Goal: Task Accomplishment & Management: Manage account settings

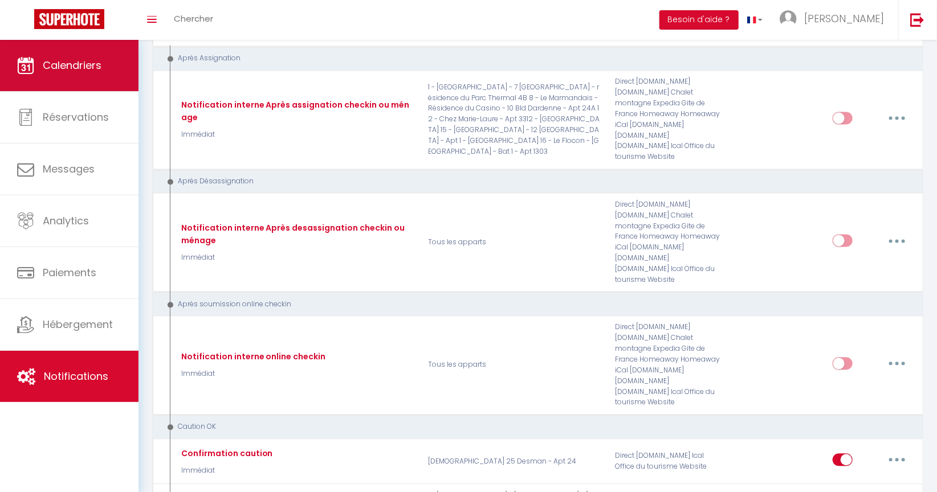
click at [88, 68] on span "Calendriers" at bounding box center [72, 65] width 59 height 14
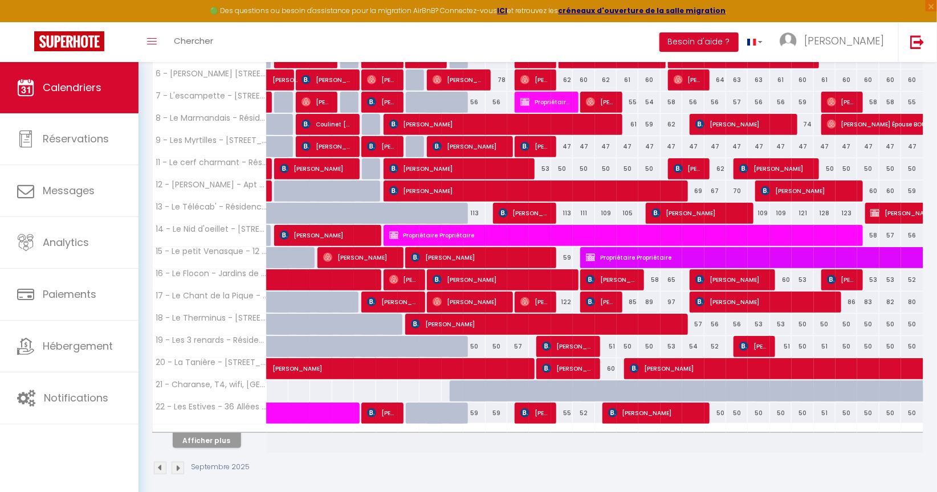
scroll to position [333, 0]
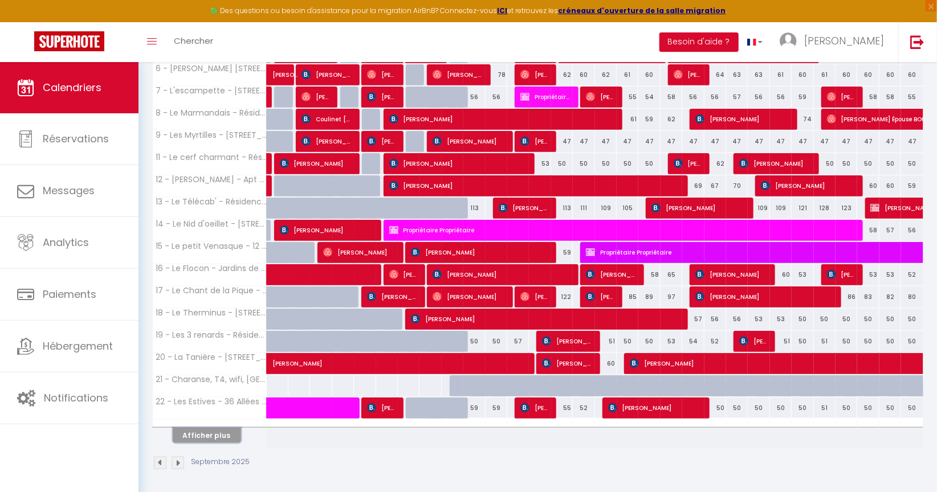
click at [224, 436] on button "Afficher plus" at bounding box center [207, 435] width 68 height 15
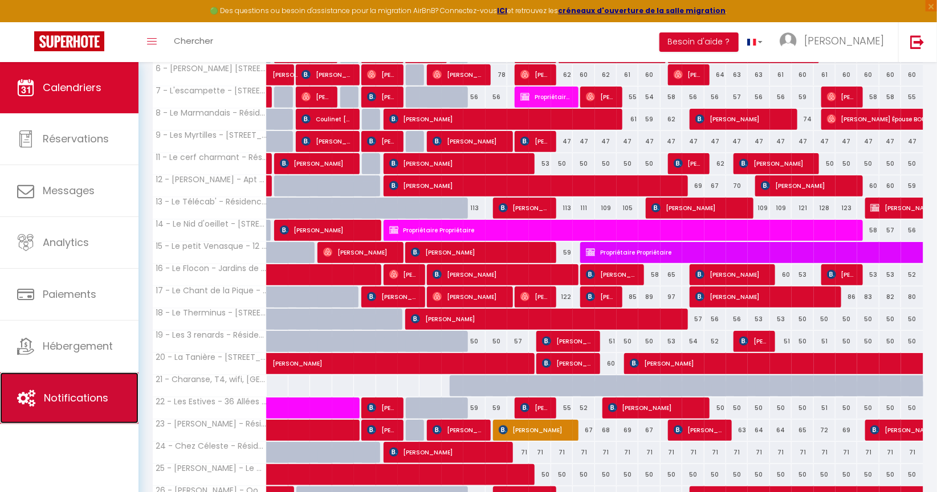
click at [67, 389] on link "Notifications" at bounding box center [69, 398] width 138 height 51
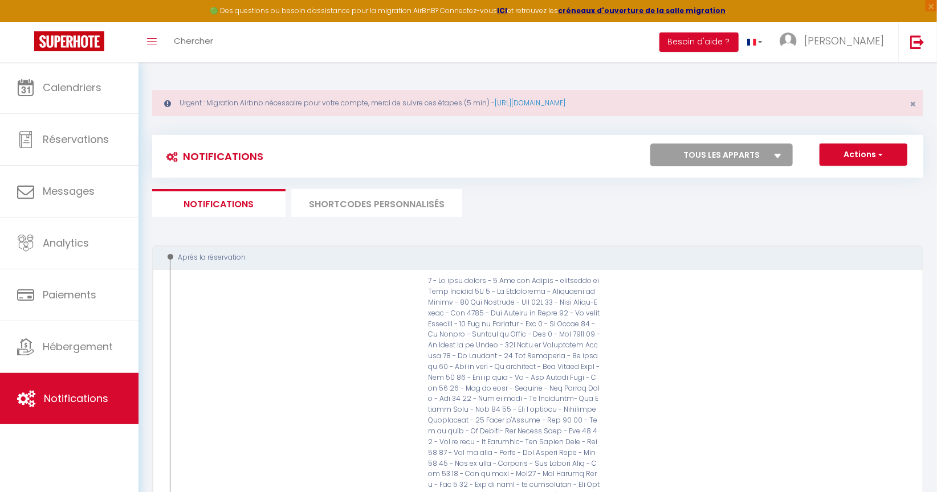
click at [399, 209] on li "SHORTCODES PERSONNALISÉS" at bounding box center [376, 203] width 171 height 28
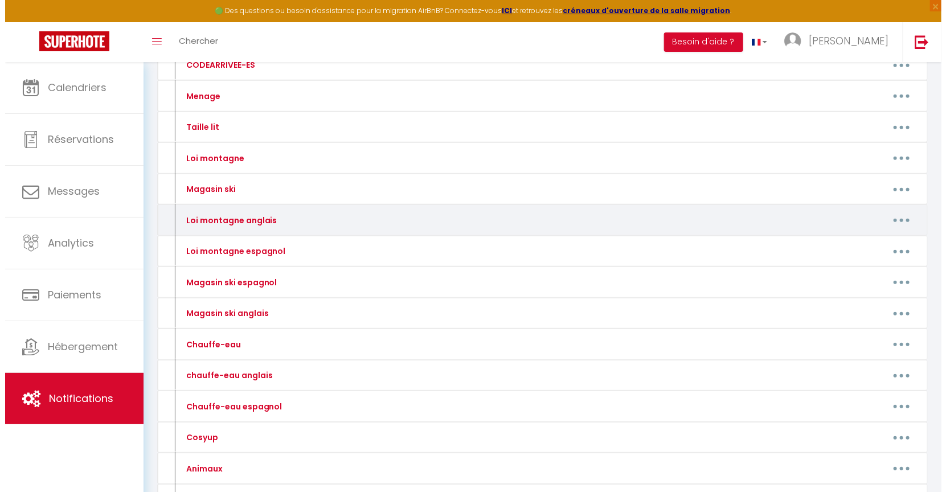
scroll to position [316, 0]
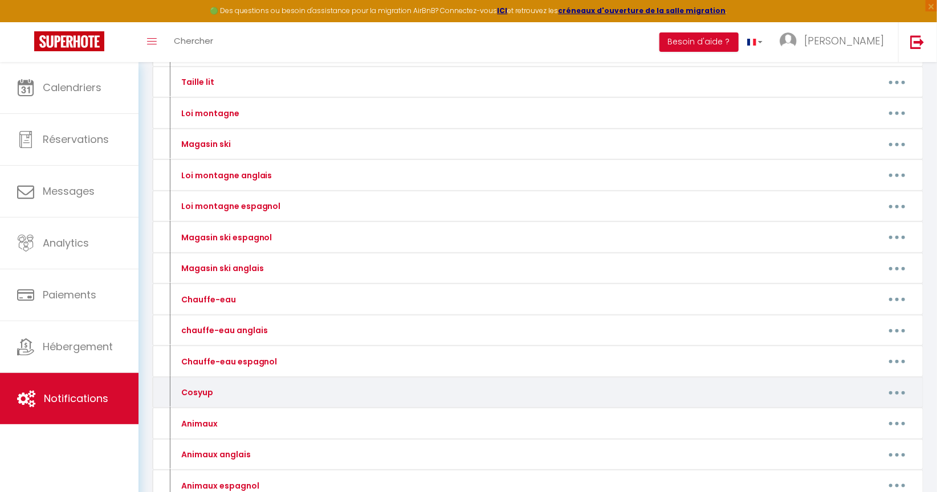
click at [893, 391] on button "button" at bounding box center [897, 392] width 32 height 18
click at [851, 414] on link "Editer" at bounding box center [867, 418] width 84 height 19
type input "Cosyup"
type textarea "Cliquez sur ce lien pour choisir et payer vos options pour votre séjour"
type textarea "[URL][DOMAIN_NAME]"
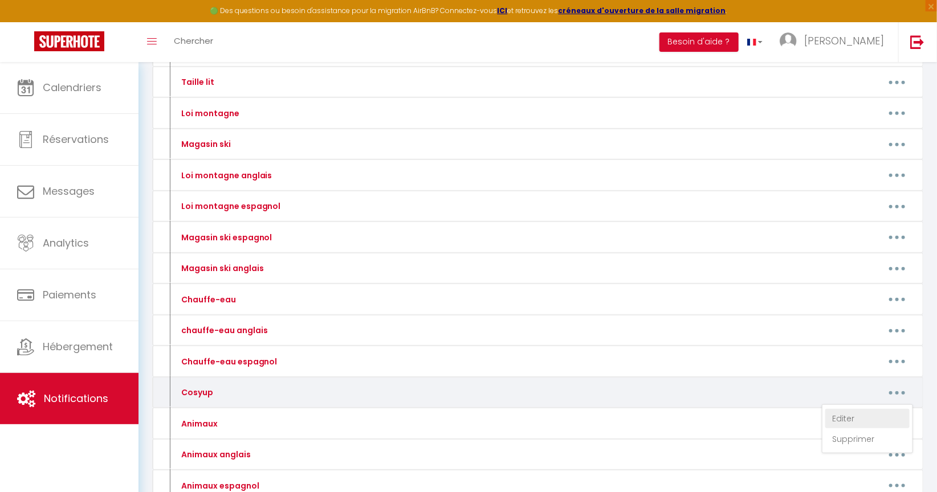
type textarea "[URL][DOMAIN_NAME]"
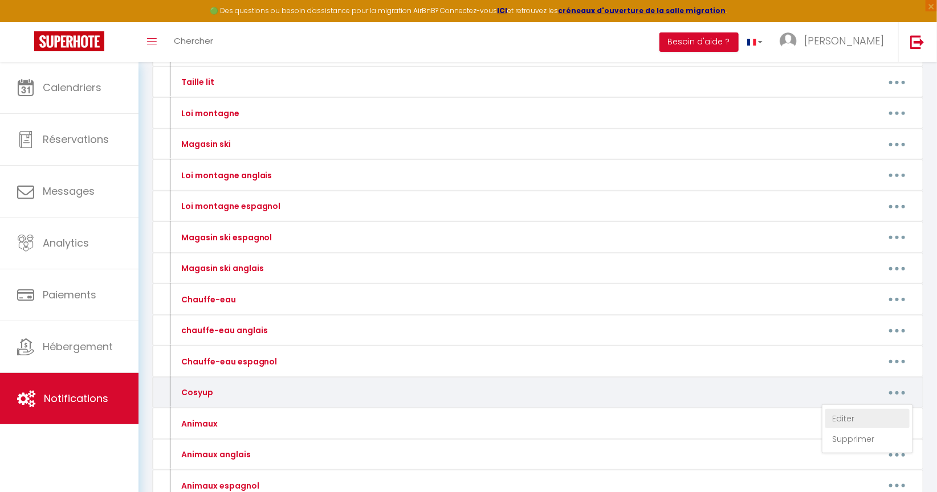
type textarea "[URL][DOMAIN_NAME]"
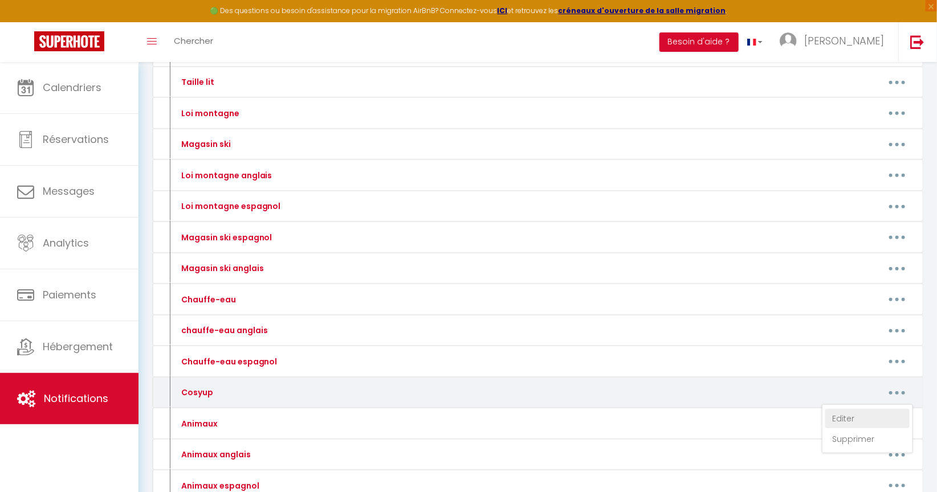
type textarea "[URL][DOMAIN_NAME]"
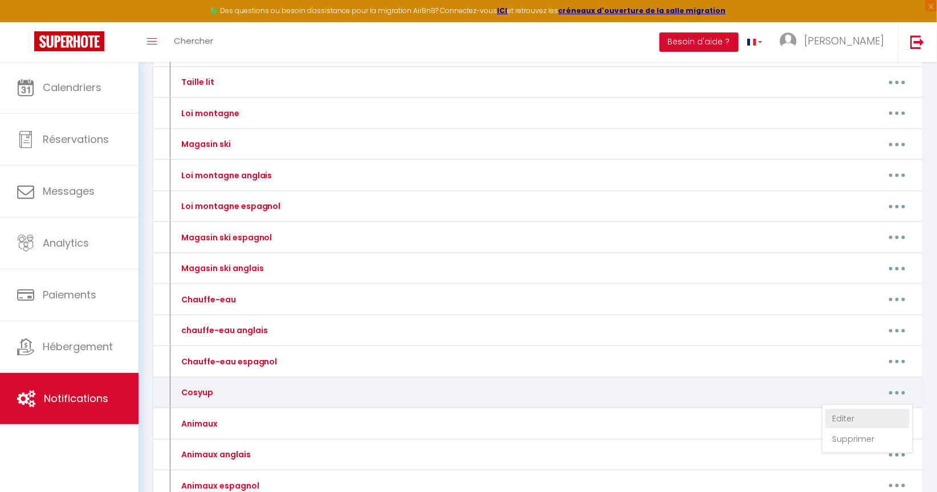
type textarea "[URL][DOMAIN_NAME]"
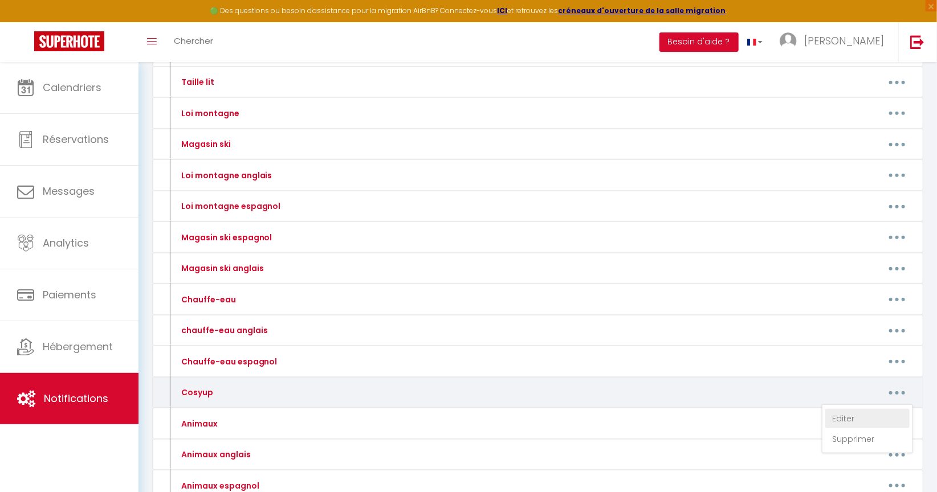
type textarea "[URL][DOMAIN_NAME]"
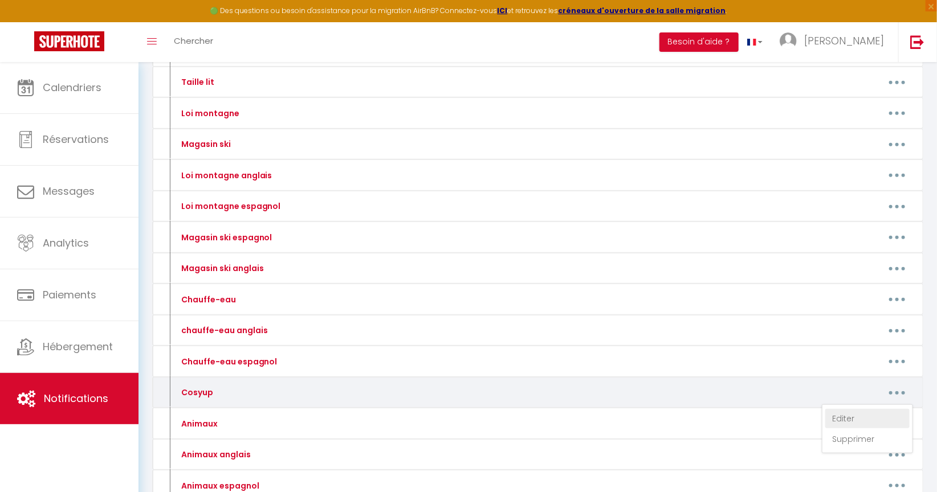
type textarea "[URL][DOMAIN_NAME]"
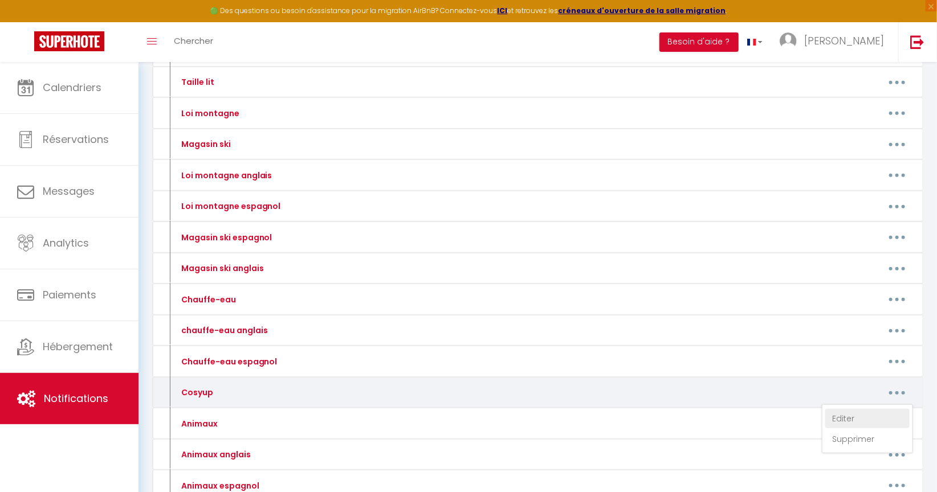
type textarea "[URL][DOMAIN_NAME]"
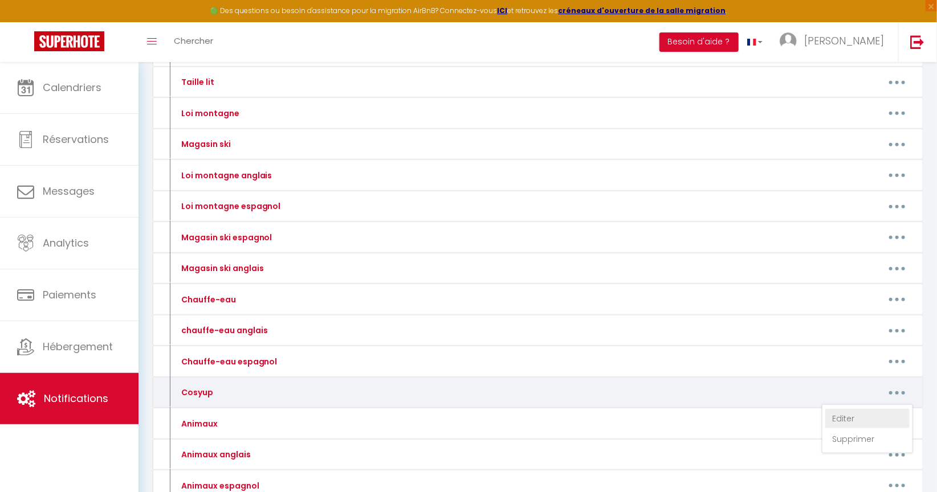
type textarea "[URL][DOMAIN_NAME]"
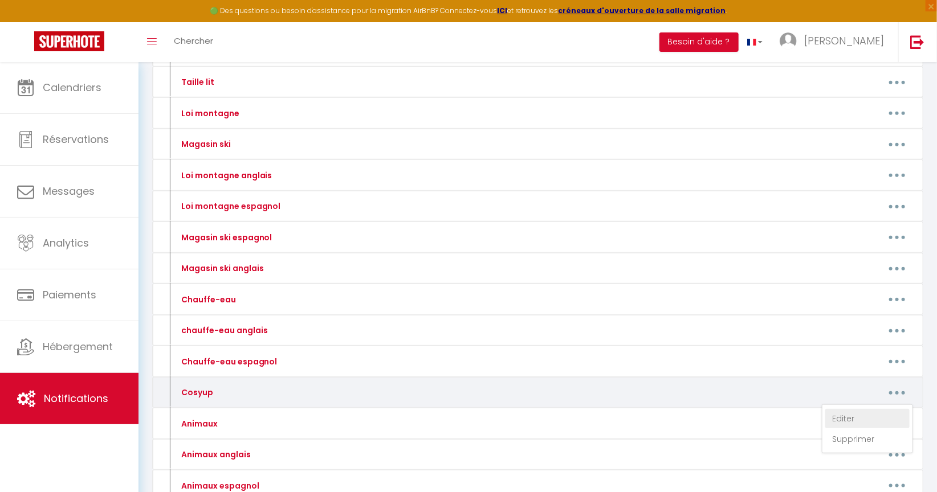
type textarea "[URL][DOMAIN_NAME]"
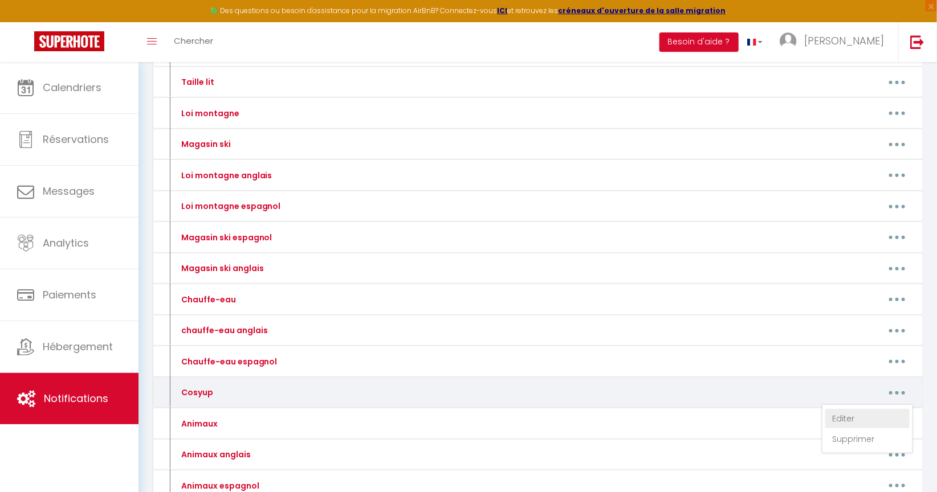
type textarea "[URL][DOMAIN_NAME]"
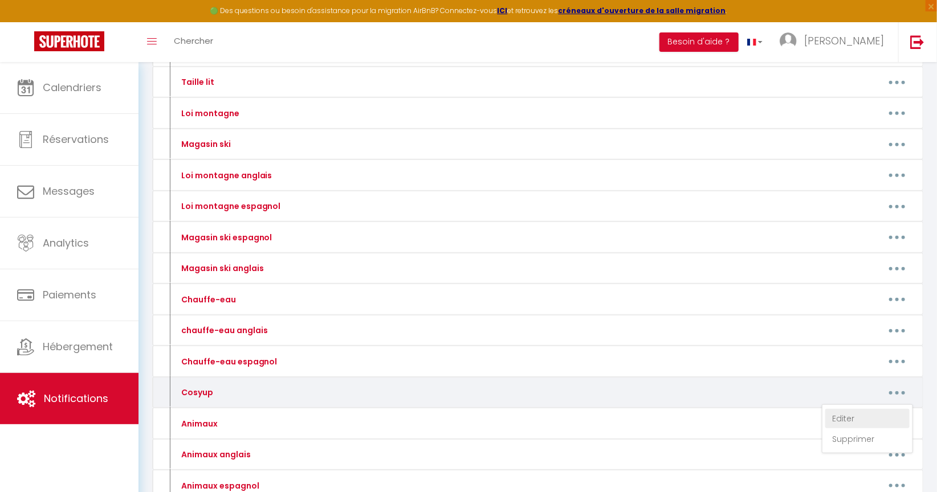
type textarea "[URL][DOMAIN_NAME]"
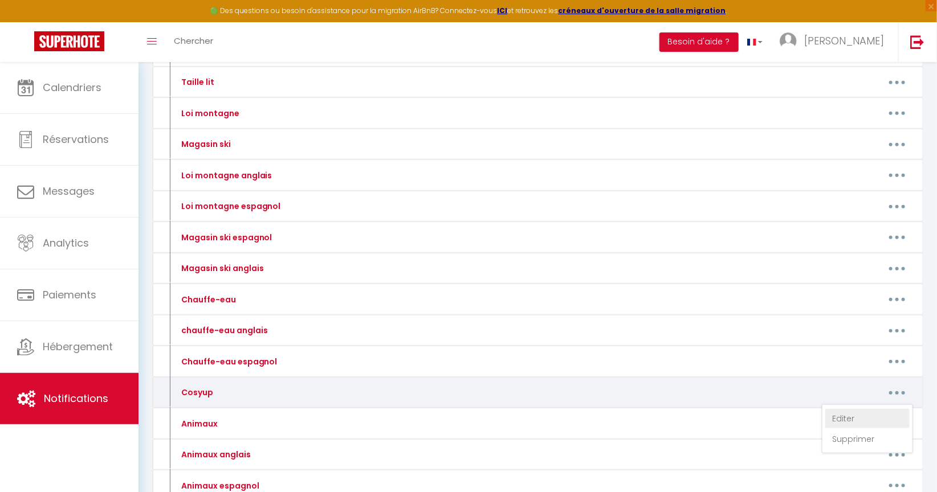
type textarea "[URL][DOMAIN_NAME]"
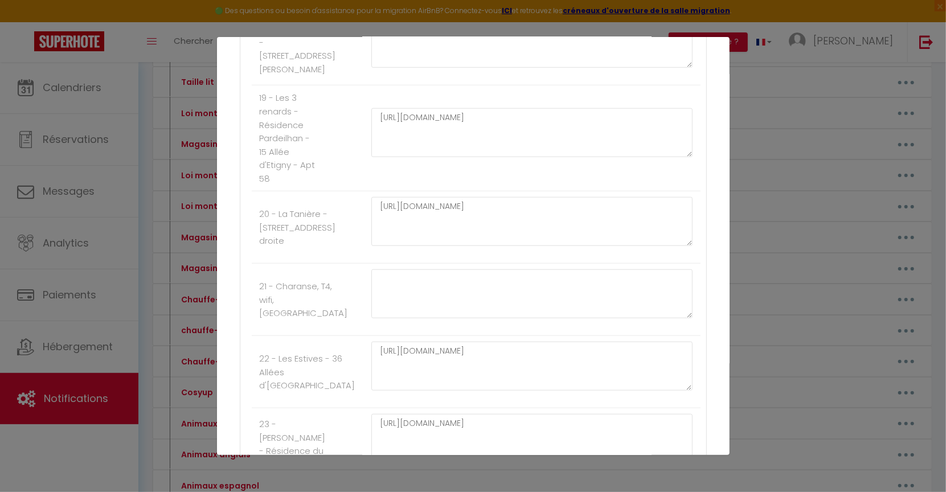
scroll to position [3418, 0]
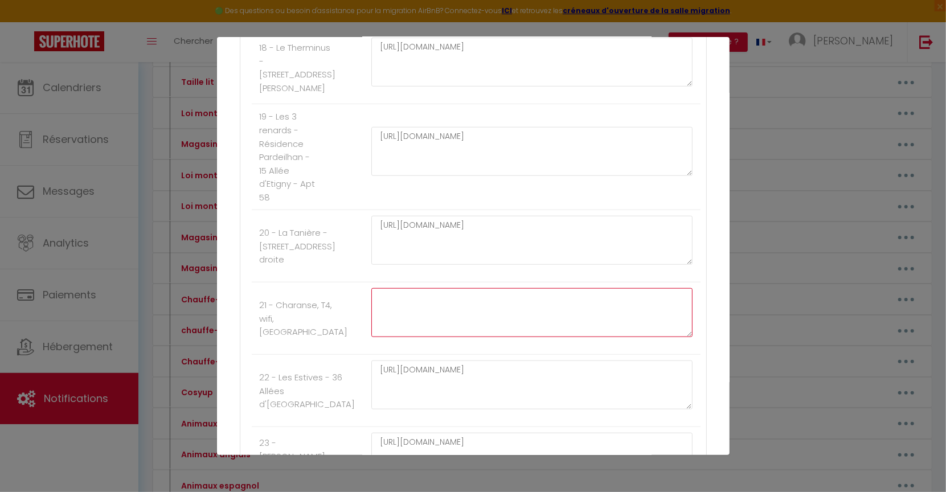
click at [395, 295] on textarea at bounding box center [532, 312] width 322 height 49
paste textarea "[URL][DOMAIN_NAME]"
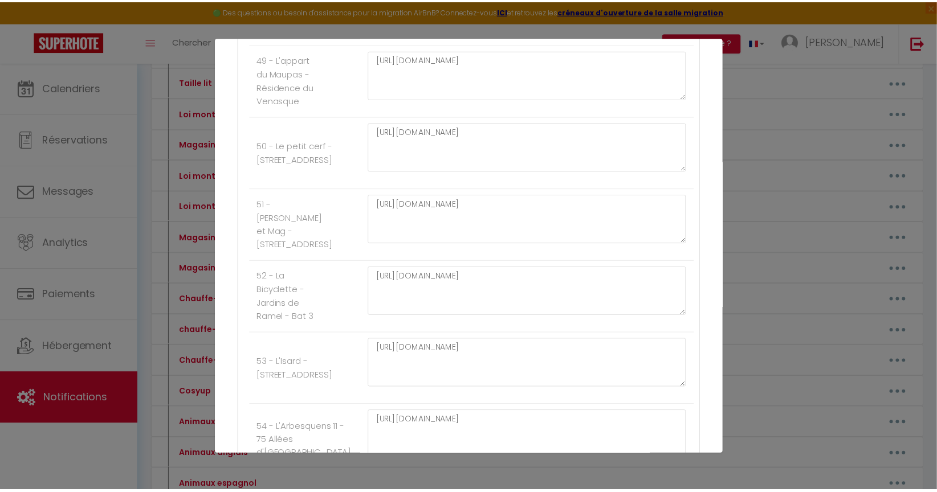
scroll to position [4663, 0]
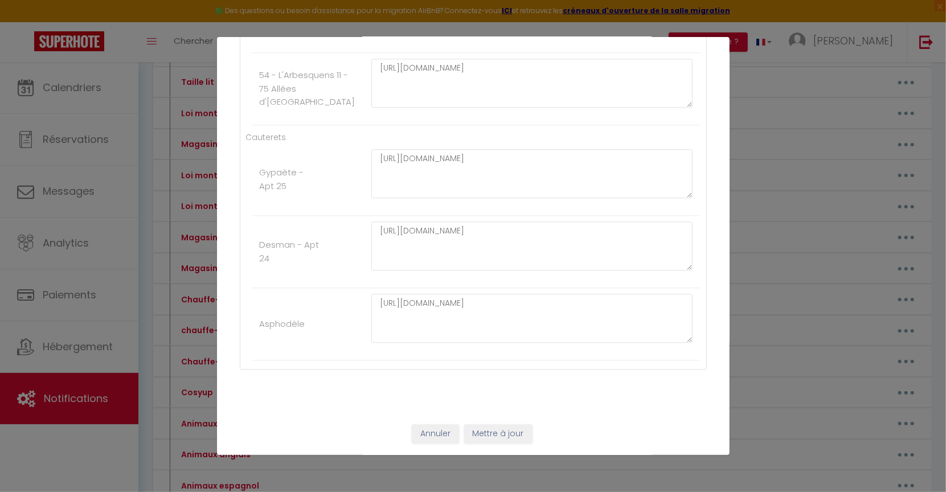
type textarea "[URL][DOMAIN_NAME]"
click at [505, 434] on button "Mettre à jour" at bounding box center [498, 433] width 68 height 19
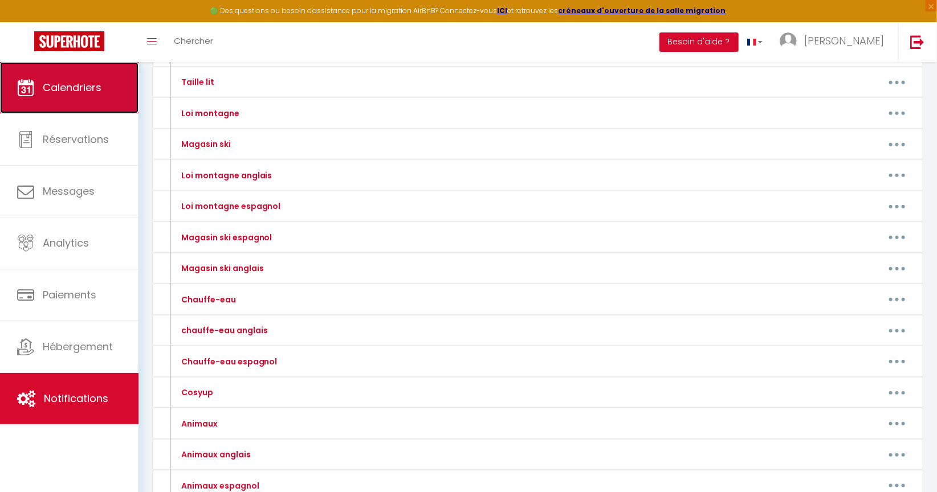
click at [87, 101] on link "Calendriers" at bounding box center [69, 87] width 138 height 51
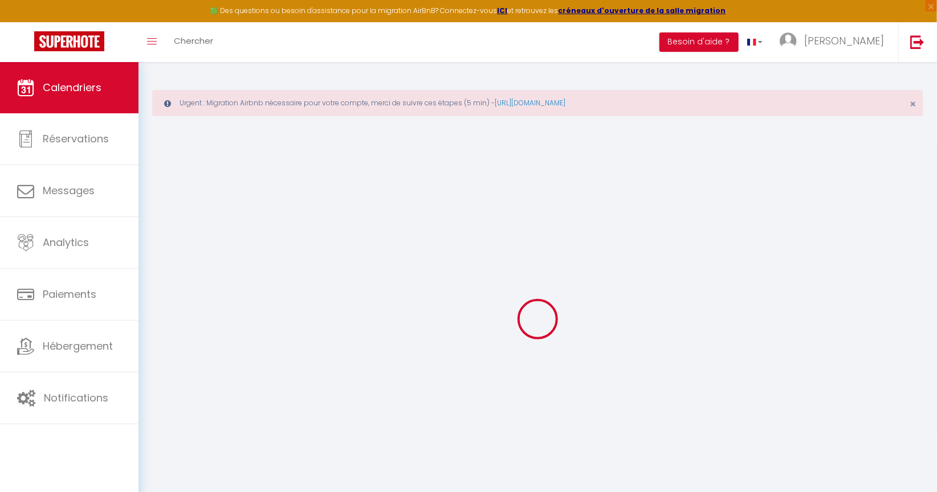
select select
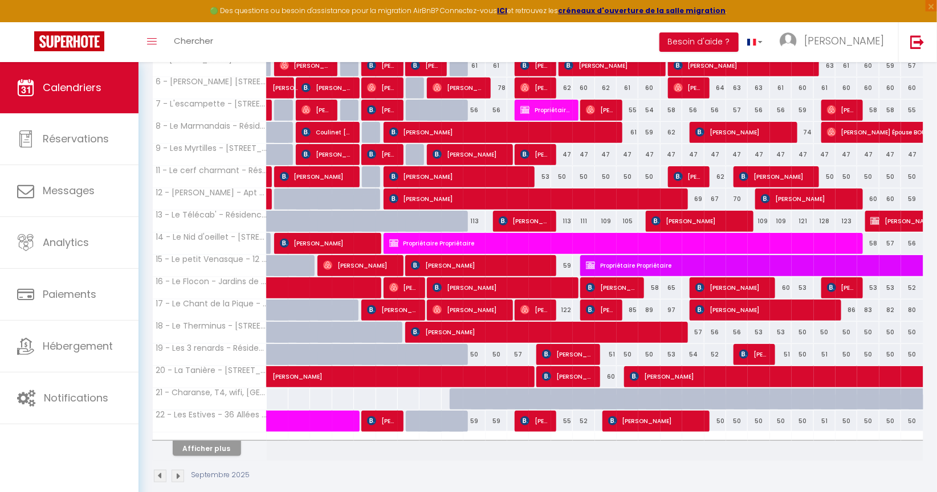
scroll to position [333, 0]
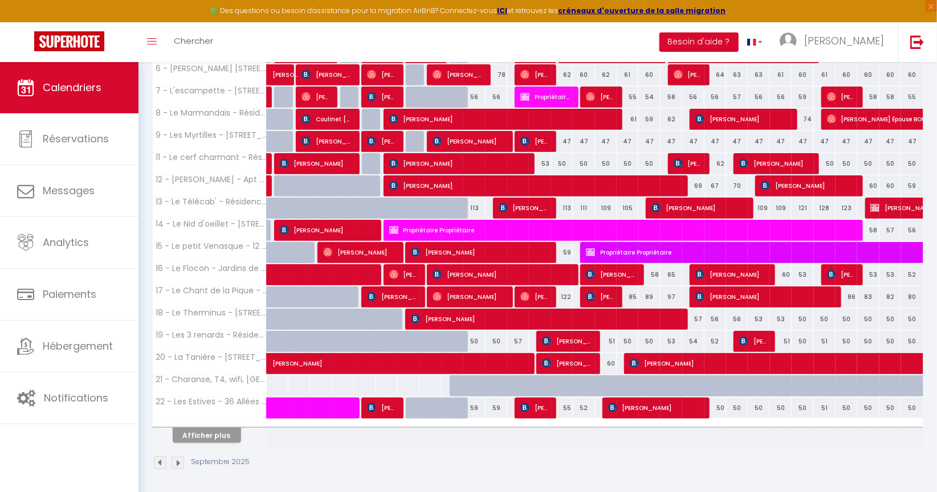
click at [455, 384] on div at bounding box center [461, 386] width 22 height 22
type input "64"
select select "1"
type input "[DATE]"
type input "Mer 10 Septembre 2025"
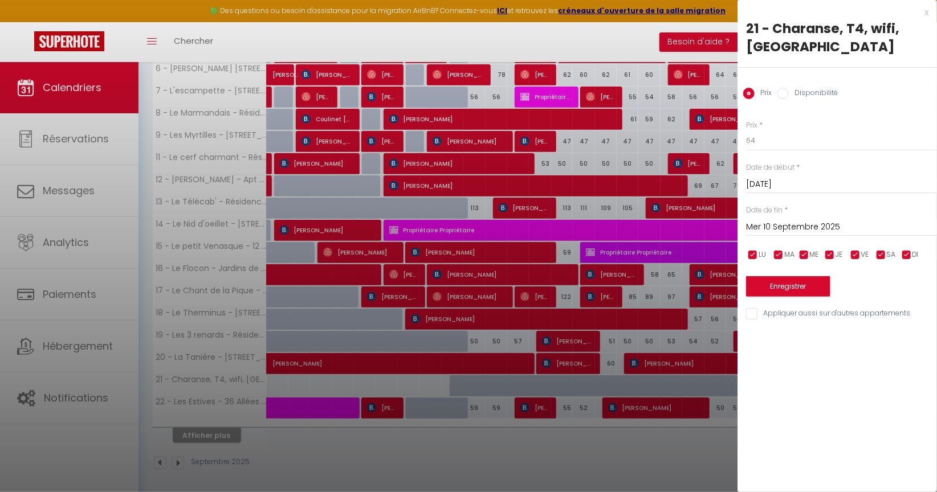
click at [782, 93] on input "Disponibilité" at bounding box center [782, 93] width 11 height 11
radio input "true"
radio input "false"
click at [794, 224] on input "Mer 10 Septembre 2025" at bounding box center [841, 228] width 191 height 15
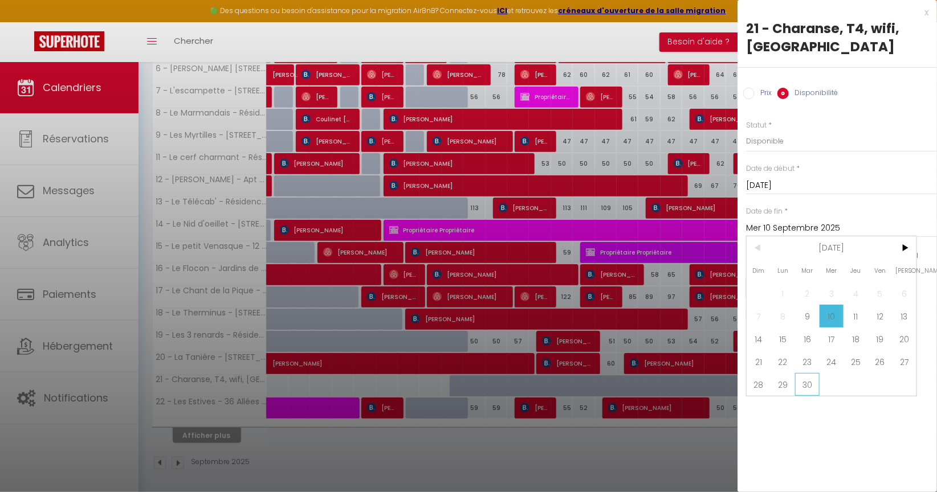
click at [806, 389] on span "30" at bounding box center [807, 384] width 24 height 23
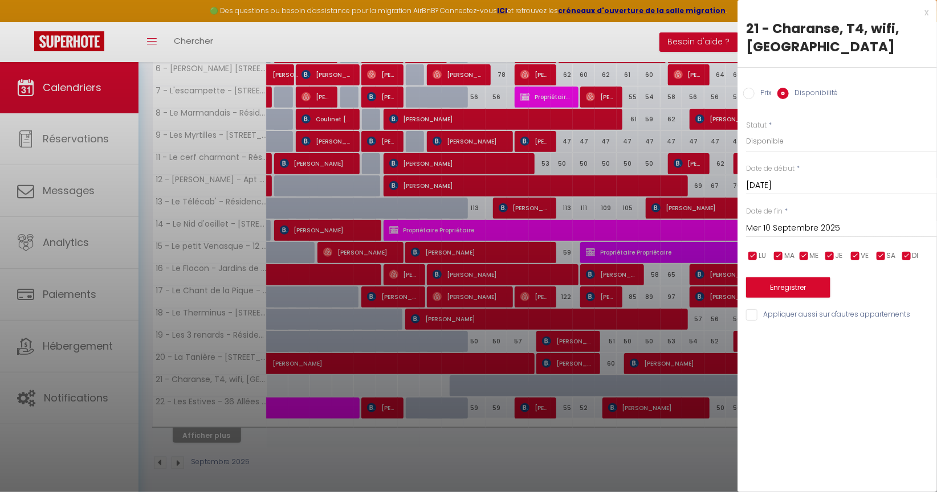
type input "[DATE]"
click at [808, 293] on button "Enregistrer" at bounding box center [788, 287] width 84 height 21
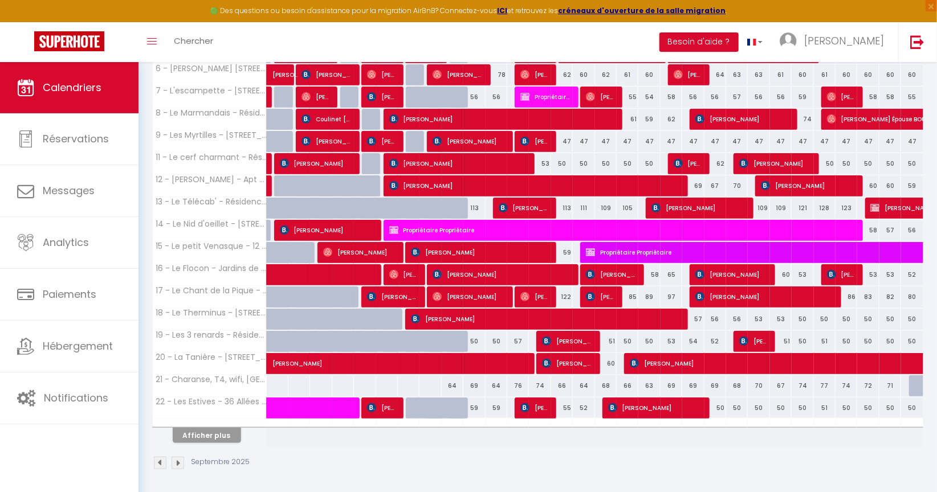
click at [173, 460] on img at bounding box center [177, 463] width 13 height 13
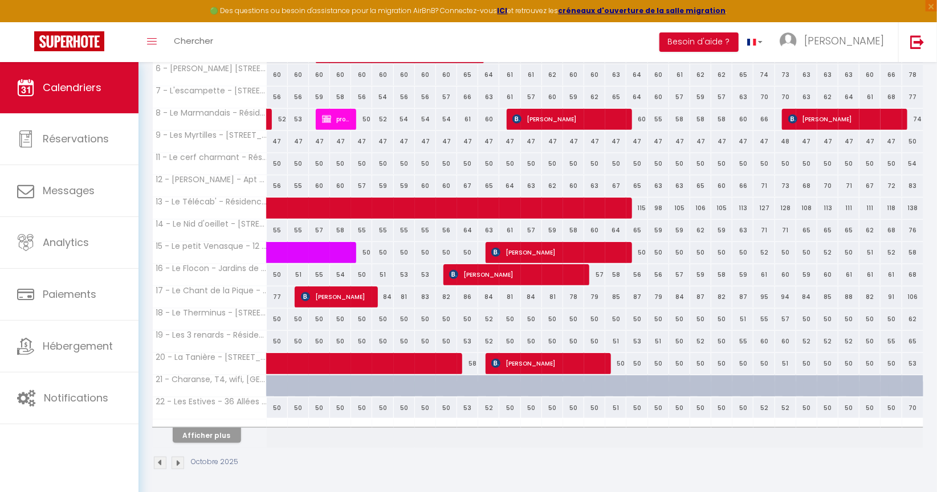
click at [269, 386] on div at bounding box center [277, 386] width 21 height 22
select select "1"
type input "Mer 01 Octobre 2025"
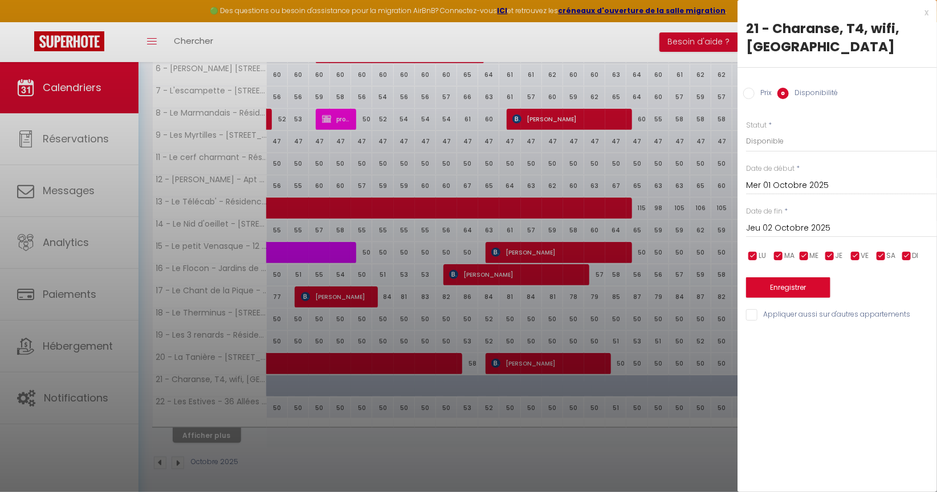
click at [820, 226] on input "Jeu 02 Octobre 2025" at bounding box center [841, 228] width 191 height 15
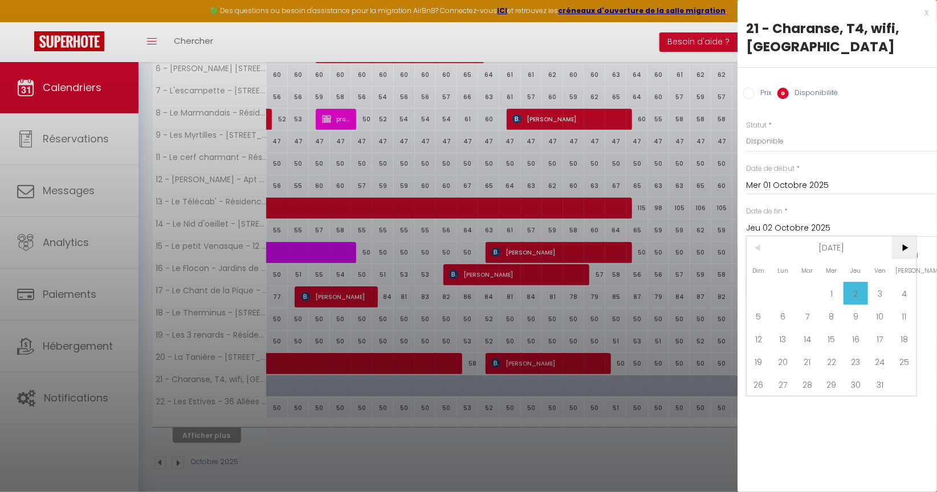
click at [908, 243] on span ">" at bounding box center [904, 247] width 24 height 23
click at [753, 402] on span "30" at bounding box center [758, 407] width 24 height 23
type input "Dim 30 Novembre 2025"
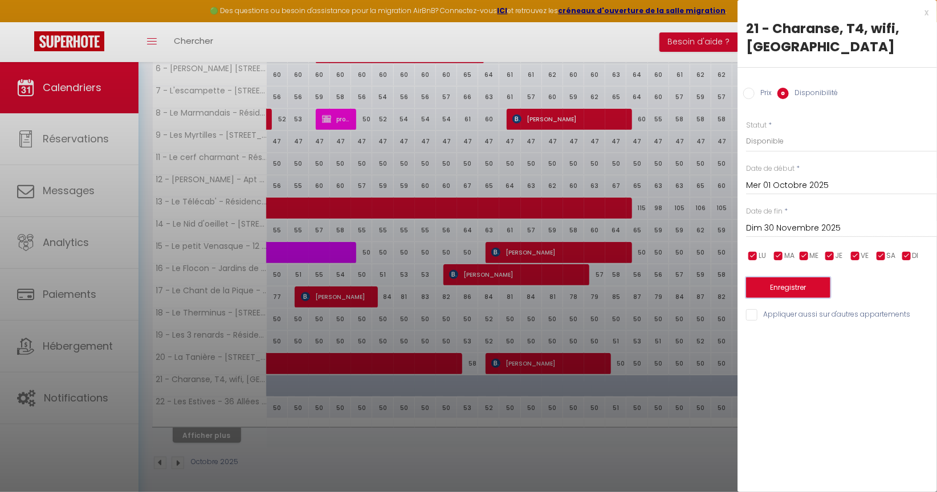
click at [798, 288] on button "Enregistrer" at bounding box center [788, 287] width 84 height 21
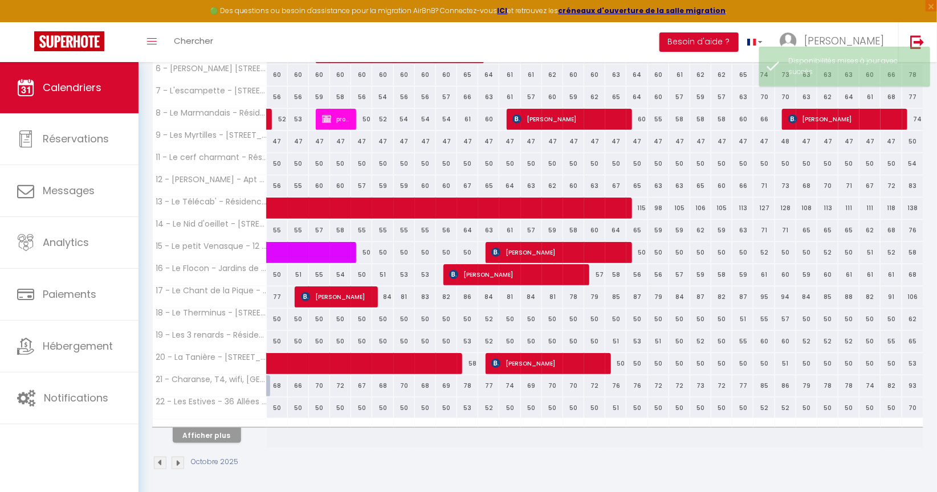
click at [155, 461] on img at bounding box center [160, 463] width 13 height 13
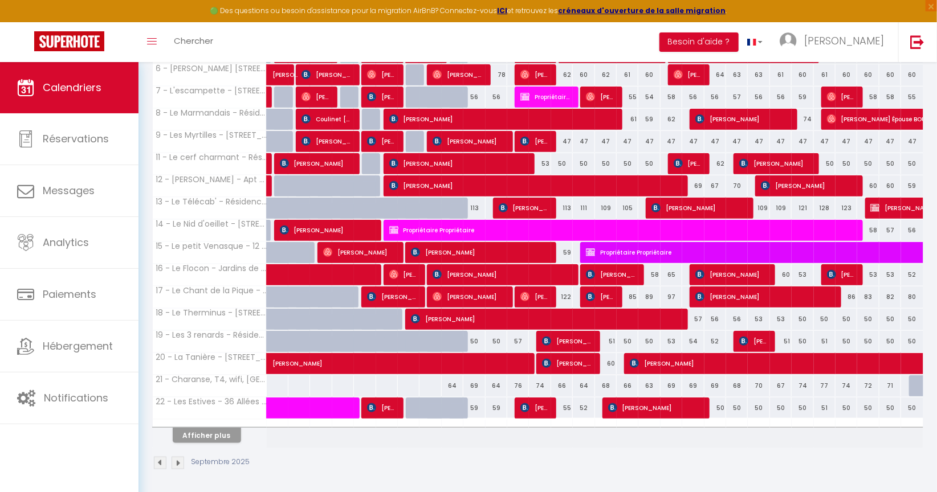
click at [914, 379] on div at bounding box center [920, 386] width 22 height 22
select select "1"
type input "[DATE]"
type input "Mer 01 Octobre 2025"
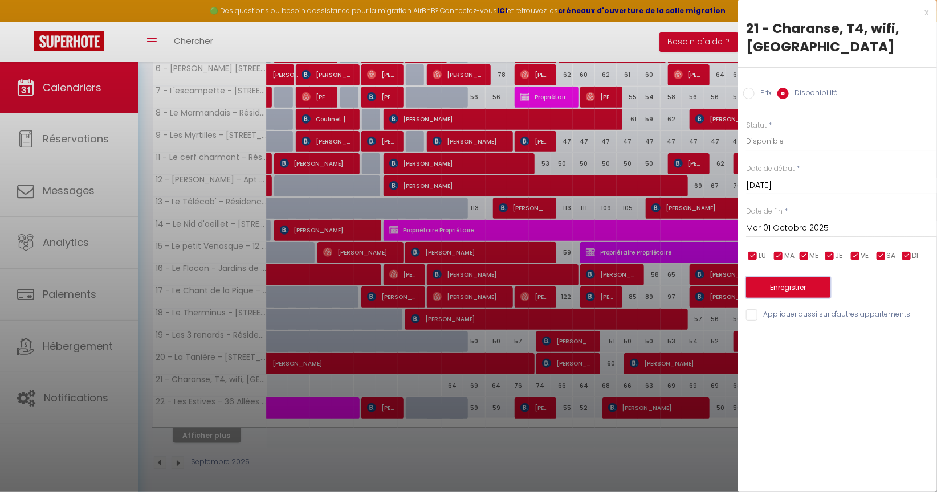
click at [769, 282] on button "Enregistrer" at bounding box center [788, 287] width 84 height 21
